Goal: Check status: Check status

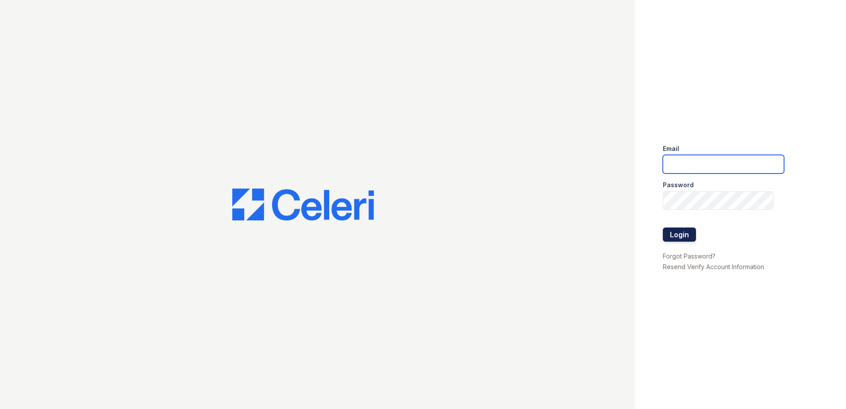
type input "arriveatmedicinelake@trinity-pm.com"
click at [677, 227] on button "Login" at bounding box center [679, 234] width 33 height 14
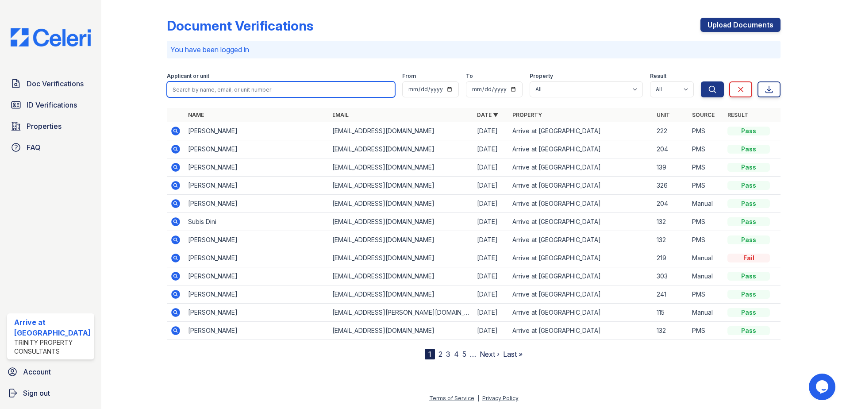
click at [219, 93] on input "search" at bounding box center [281, 89] width 229 height 16
type input "vittoria"
click at [701, 81] on button "Search" at bounding box center [712, 89] width 23 height 16
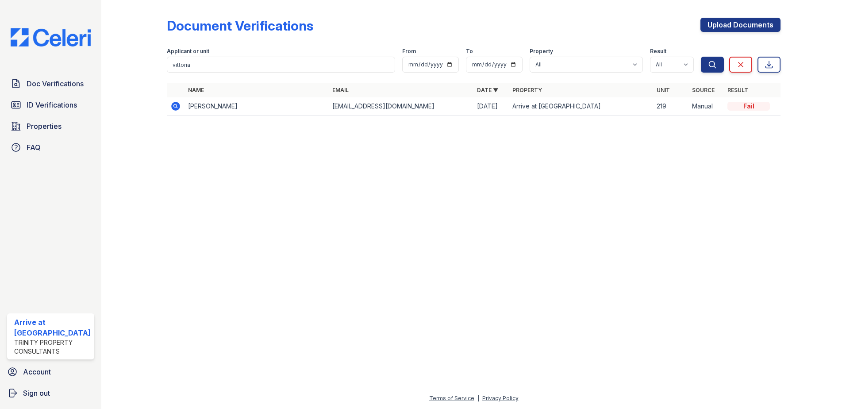
click at [172, 103] on icon at bounding box center [175, 106] width 9 height 9
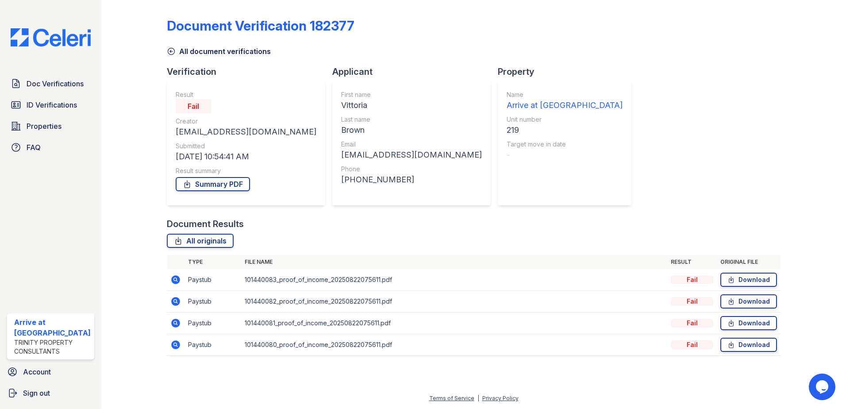
click at [172, 51] on icon at bounding box center [171, 51] width 7 height 7
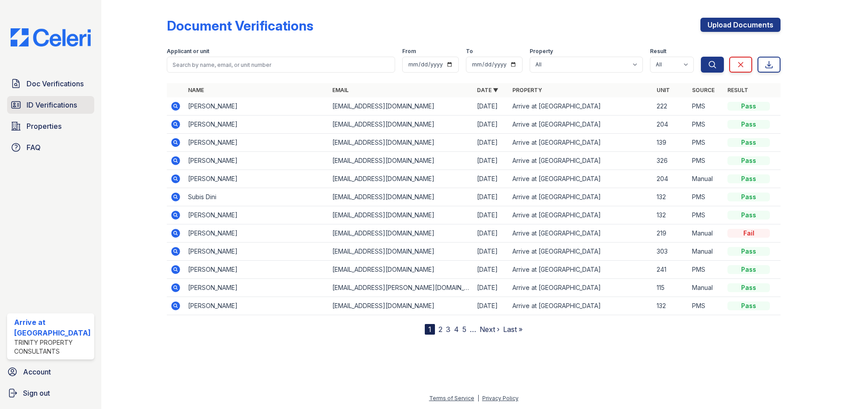
click at [54, 101] on span "ID Verifications" at bounding box center [52, 105] width 50 height 11
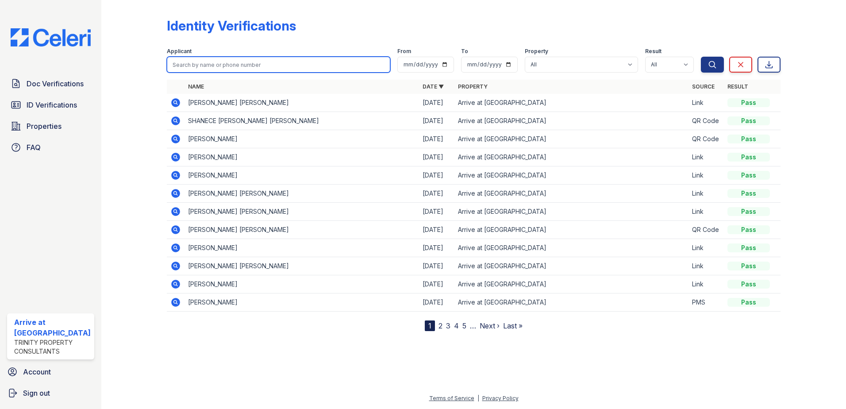
click at [208, 59] on input "search" at bounding box center [279, 65] width 224 height 16
type input "vittoria"
click at [701, 57] on button "Search" at bounding box center [712, 65] width 23 height 16
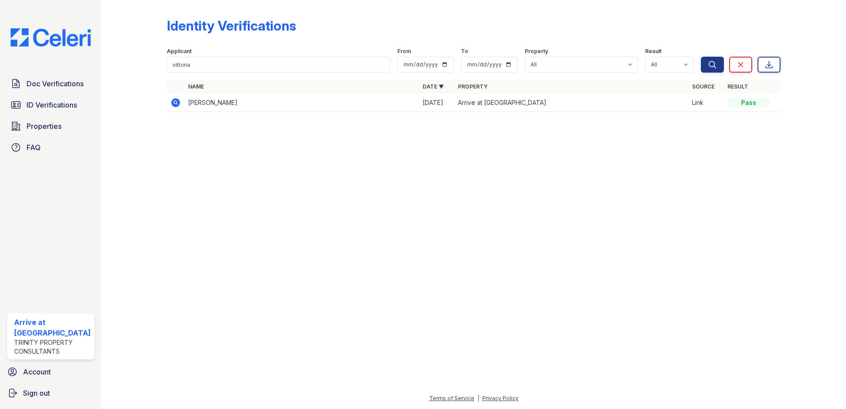
click at [177, 102] on icon at bounding box center [175, 102] width 9 height 9
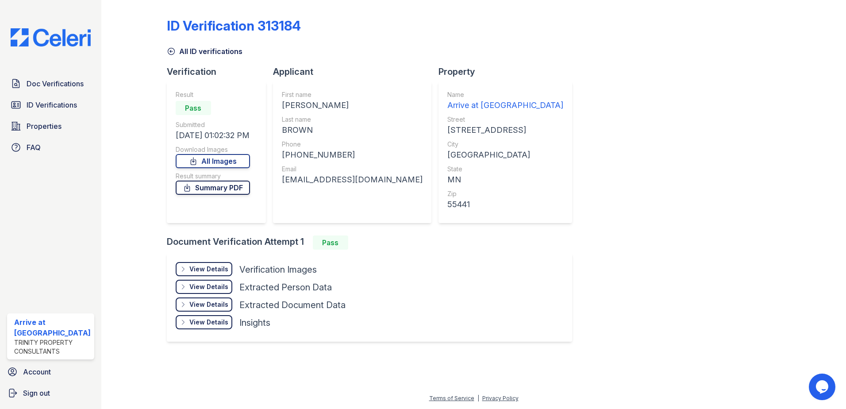
click at [224, 190] on link "Summary PDF" at bounding box center [213, 187] width 74 height 14
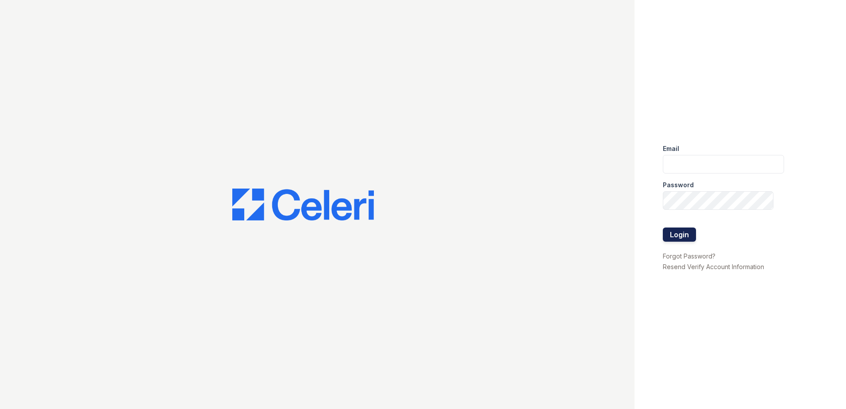
type input "[EMAIL_ADDRESS][DOMAIN_NAME]"
click at [675, 239] on button "Login" at bounding box center [679, 234] width 33 height 14
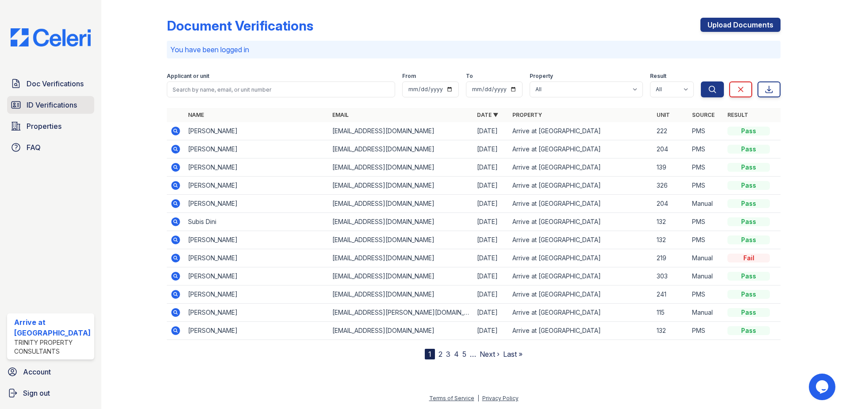
click at [63, 106] on span "ID Verifications" at bounding box center [52, 105] width 50 height 11
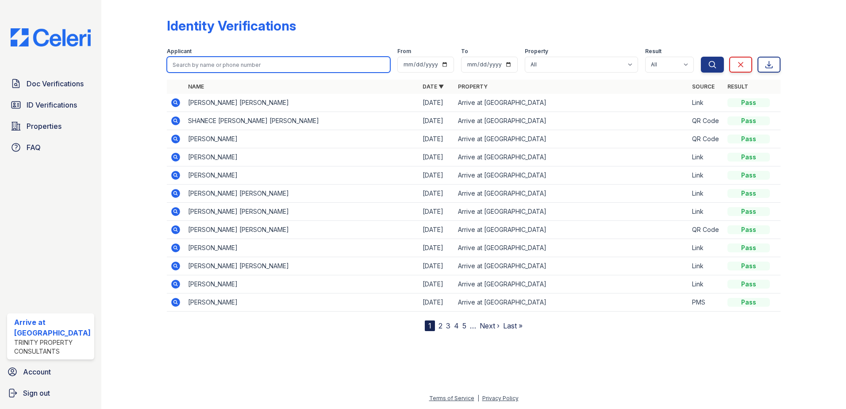
click at [216, 62] on input "search" at bounding box center [279, 65] width 224 height 16
type input "[PERSON_NAME]"
click at [701, 57] on button "Search" at bounding box center [712, 65] width 23 height 16
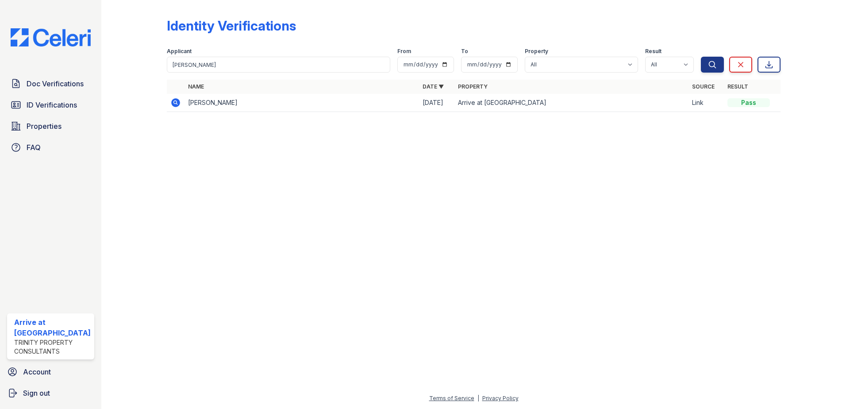
click at [174, 105] on icon at bounding box center [175, 102] width 9 height 9
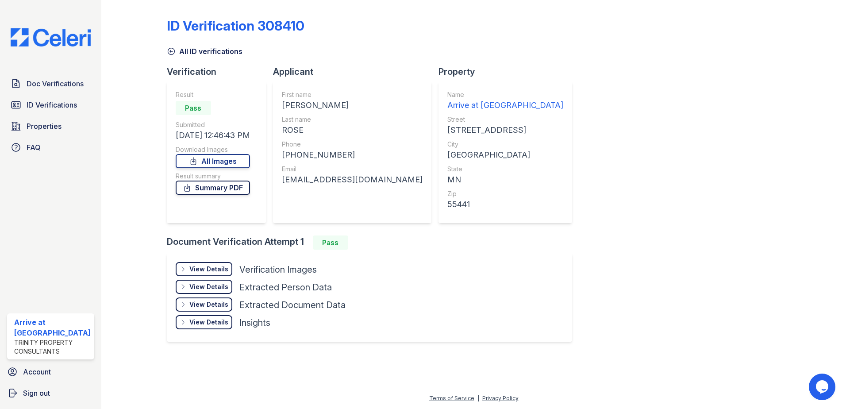
click at [211, 185] on link "Summary PDF" at bounding box center [213, 187] width 74 height 14
